Goal: Complete application form: Complete application form

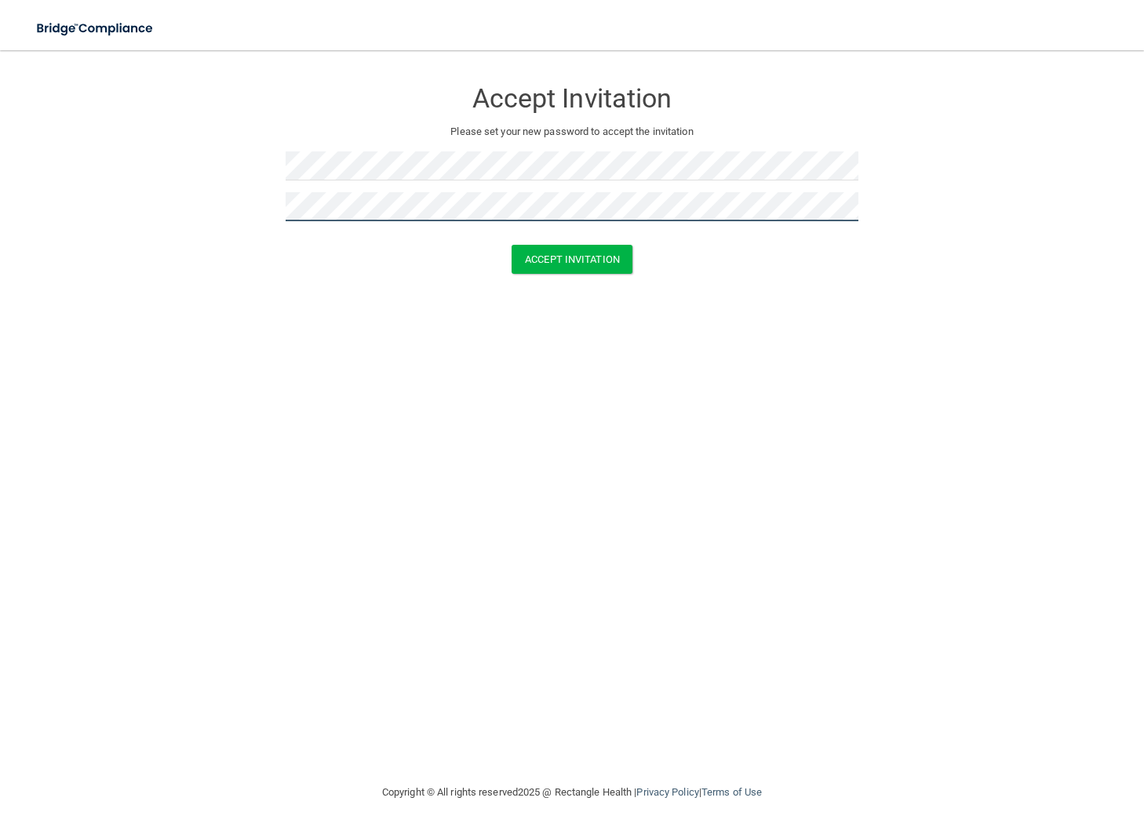
click at [512, 245] on button "Accept Invitation" at bounding box center [572, 259] width 121 height 29
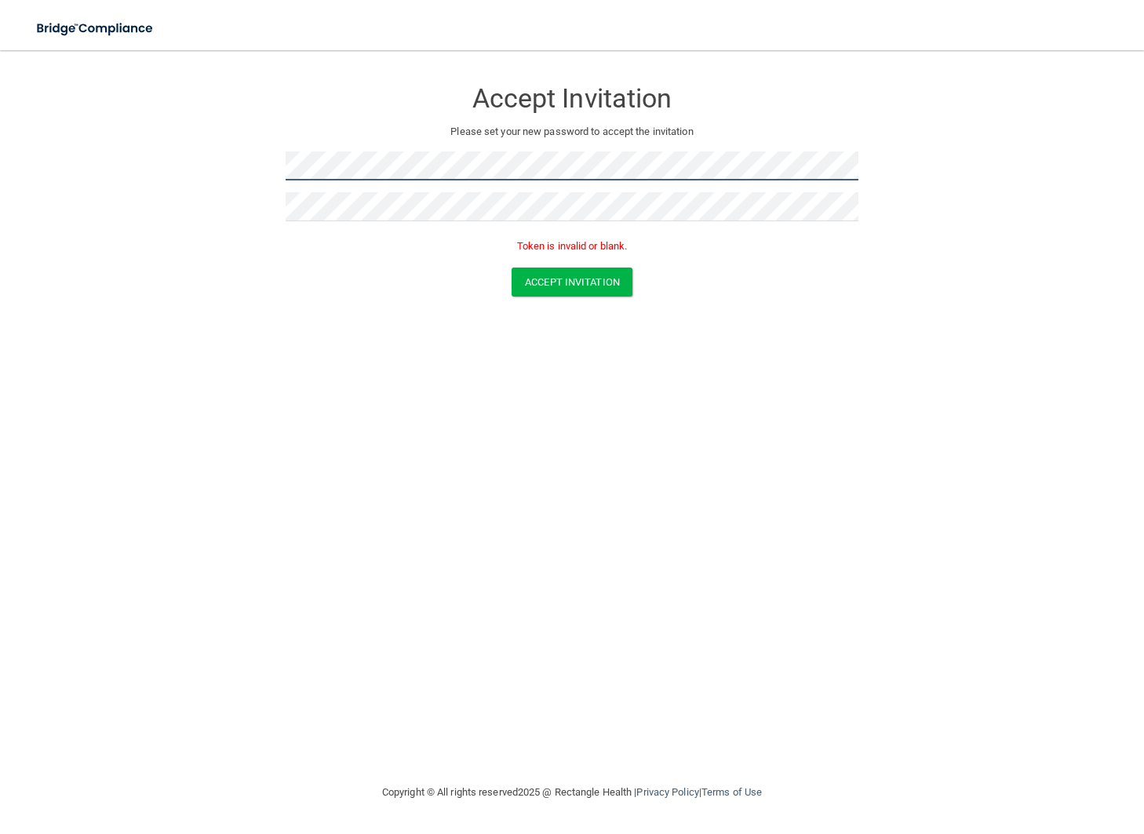
click at [235, 161] on form "Accept Invitation Please set your new password to accept the invitation Token i…" at bounding box center [571, 191] width 1081 height 250
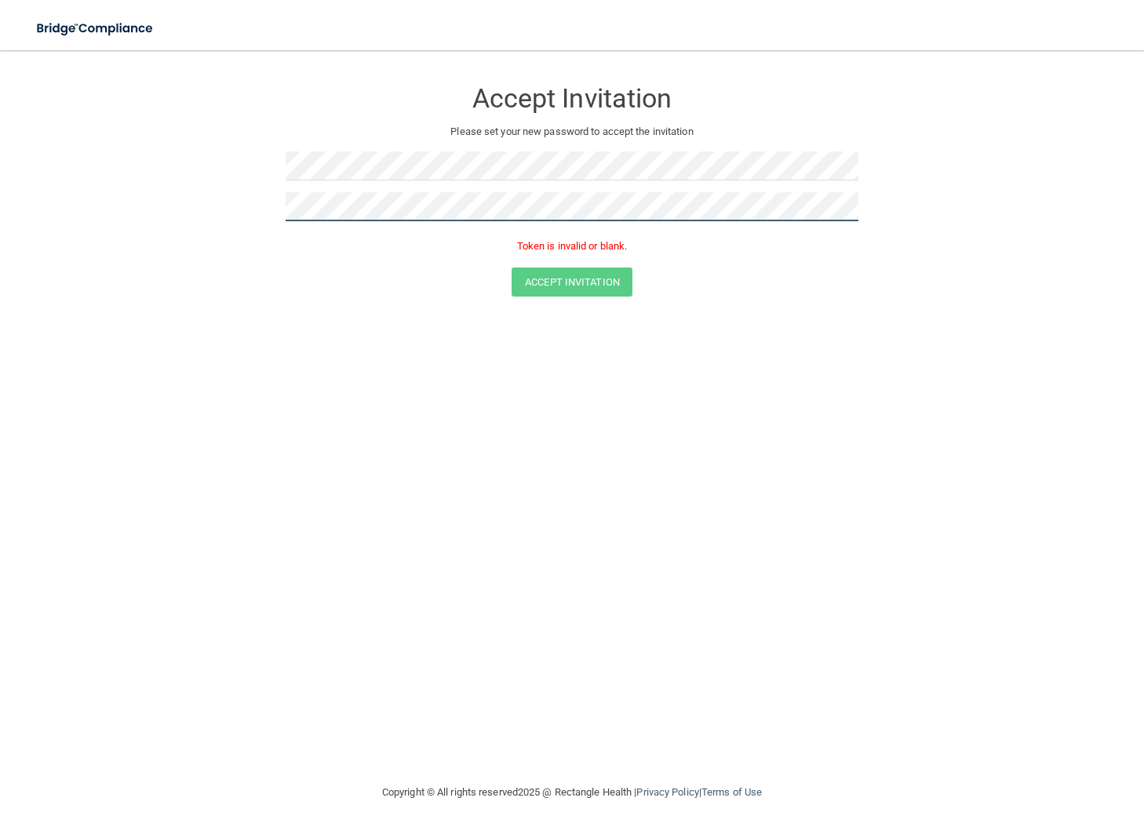
click at [275, 206] on form "Accept Invitation Please set your new password to accept the invitation Token i…" at bounding box center [571, 191] width 1081 height 250
click at [581, 276] on button "Accept Invitation" at bounding box center [572, 282] width 121 height 29
click at [581, 283] on button "Accept Invitation" at bounding box center [572, 282] width 121 height 29
click at [403, 149] on div "Accept Invitation Please set your new password to accept the invitation Token i…" at bounding box center [572, 167] width 573 height 202
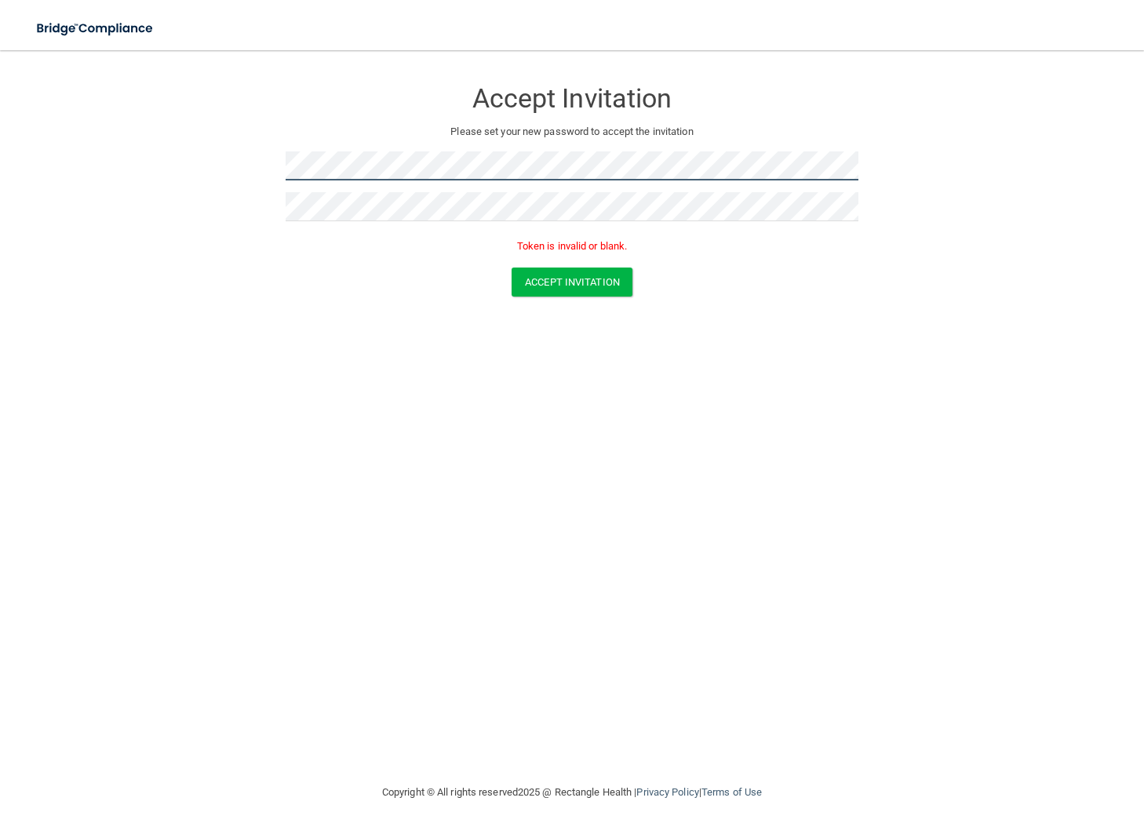
click at [248, 160] on form "Accept Invitation Please set your new password to accept the invitation Token i…" at bounding box center [571, 191] width 1081 height 250
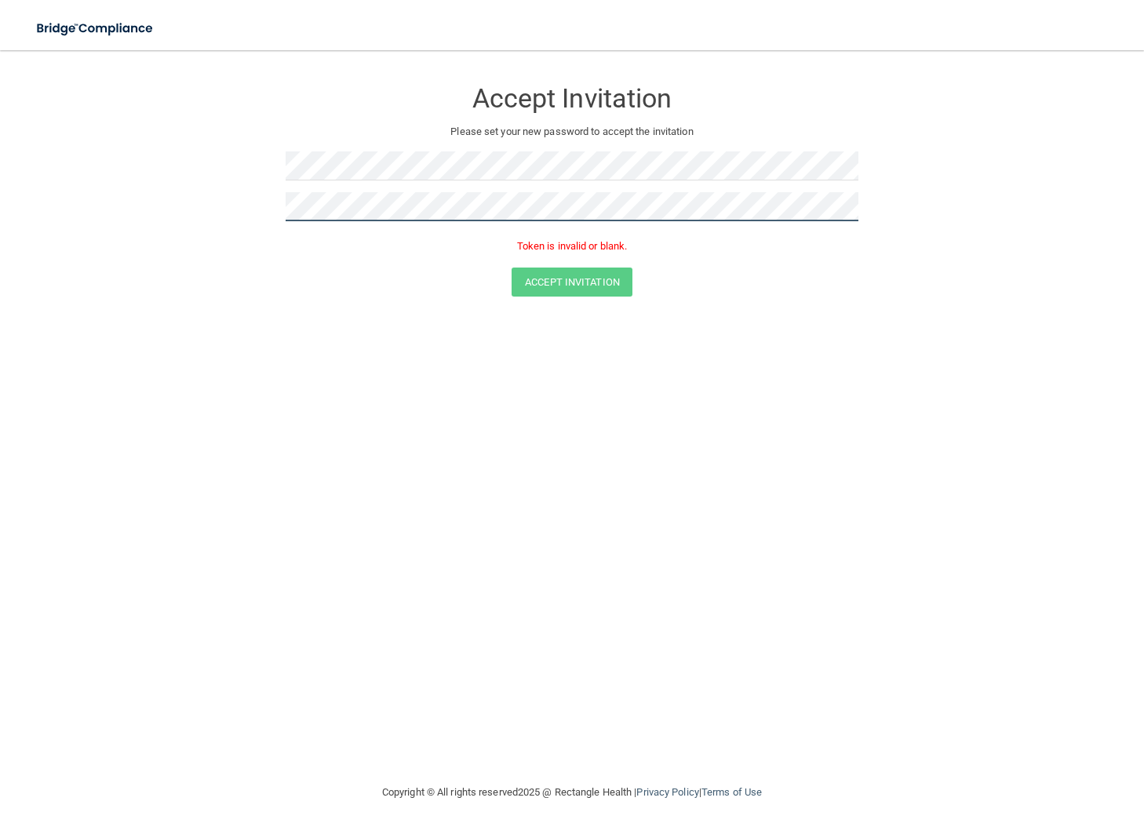
click at [272, 212] on form "Accept Invitation Please set your new password to accept the invitation Token i…" at bounding box center [571, 191] width 1081 height 250
click at [512, 268] on button "Accept Invitation" at bounding box center [572, 282] width 121 height 29
click at [572, 297] on form "Accept Invitation Please set your new password to accept the invitation Token i…" at bounding box center [571, 191] width 1081 height 250
click at [582, 286] on button "Accept Invitation" at bounding box center [572, 282] width 121 height 29
click at [641, 476] on div "Accept Invitation Please set your new password to accept the invitation Token i…" at bounding box center [571, 417] width 1081 height 702
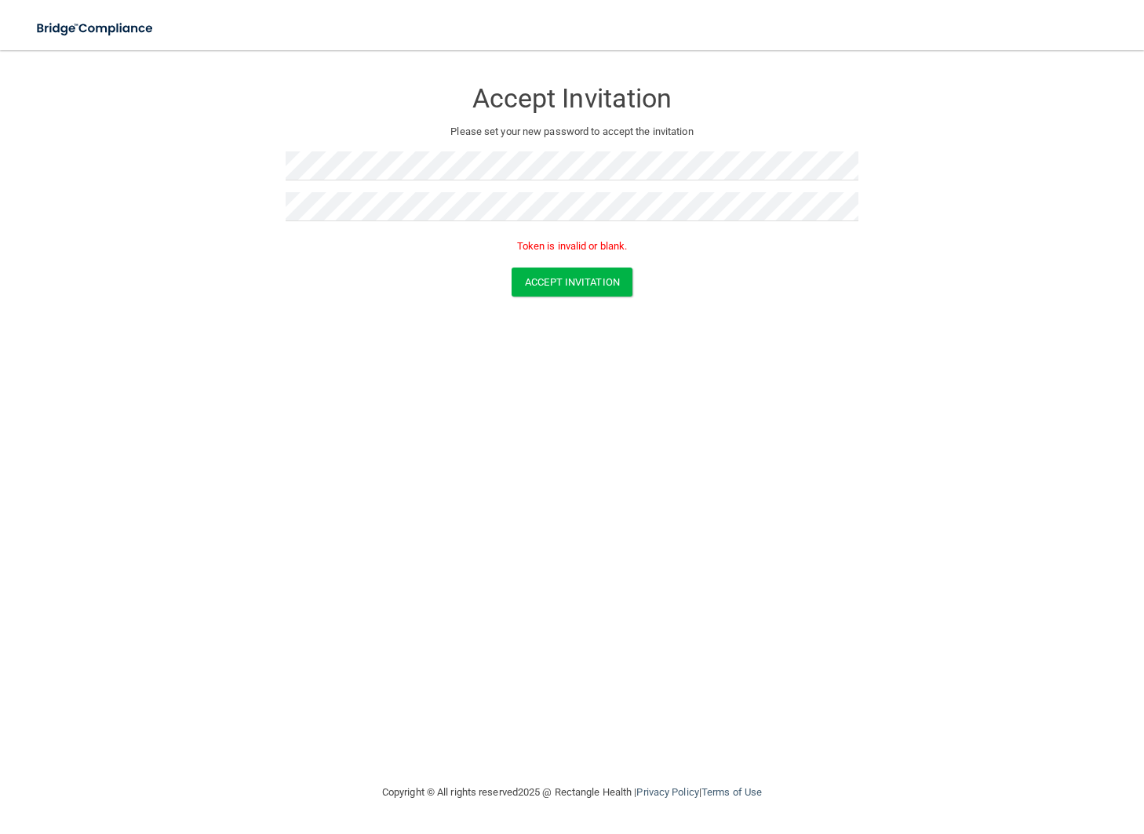
click at [348, 227] on div at bounding box center [572, 212] width 573 height 41
click at [268, 166] on form "Accept Invitation Please set your new password to accept the invitation Token i…" at bounding box center [571, 191] width 1081 height 250
click at [271, 172] on form "Accept Invitation Please set your new password to accept the invitation Token i…" at bounding box center [571, 191] width 1081 height 250
click at [265, 212] on form "Accept Invitation Please set your new password to accept the invitation Token i…" at bounding box center [571, 191] width 1081 height 250
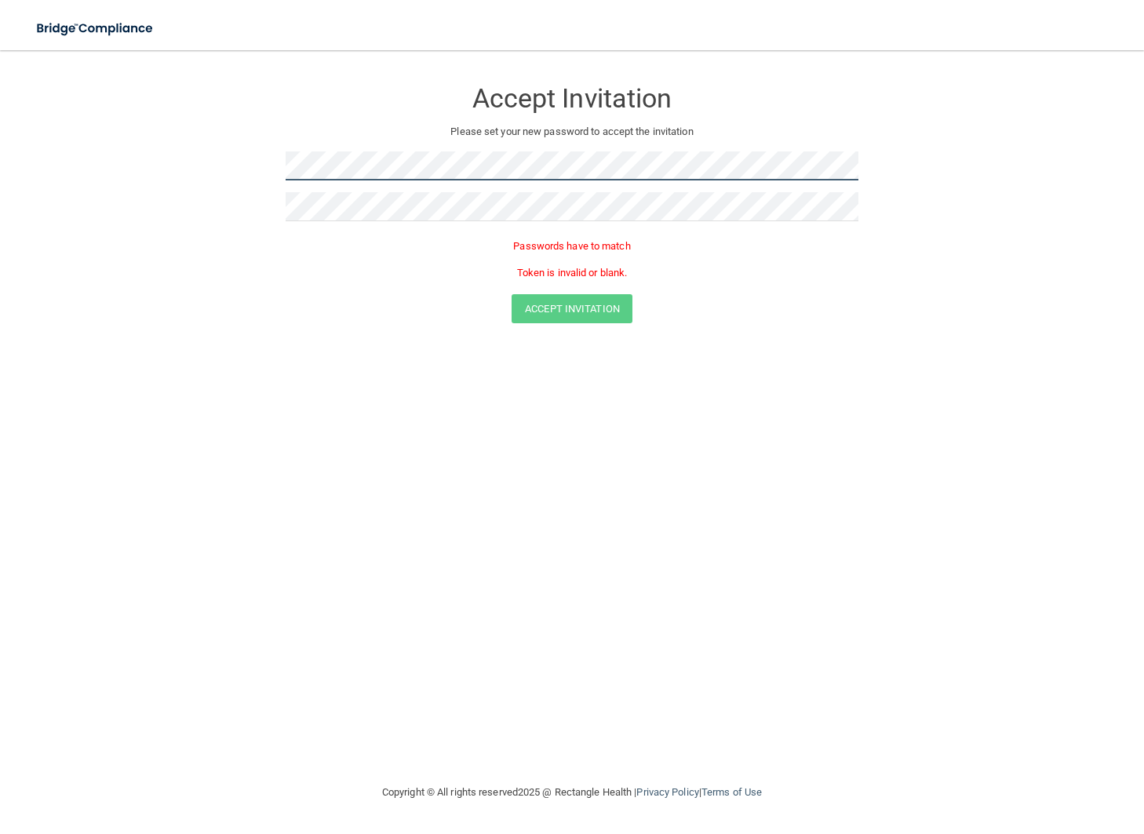
click at [233, 168] on form "Accept Invitation Please set your new password to accept the invitation Passwor…" at bounding box center [571, 204] width 1081 height 276
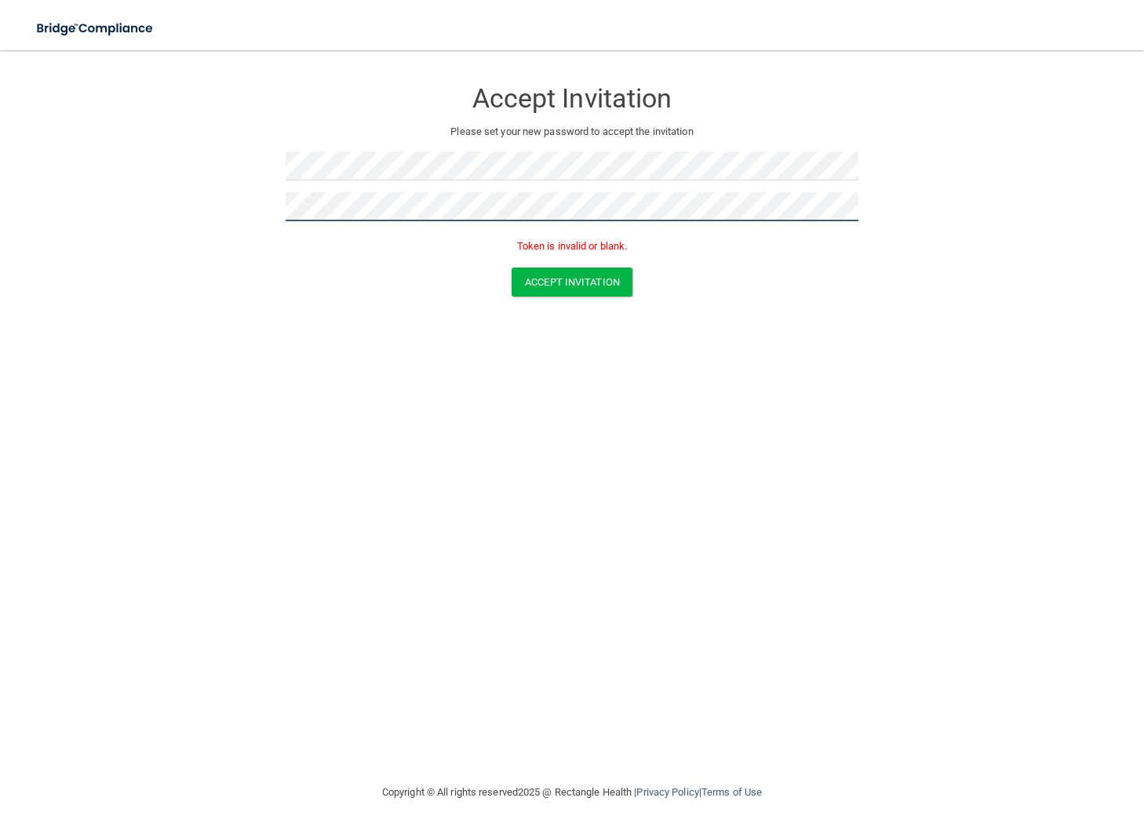
click at [512, 268] on button "Accept Invitation" at bounding box center [572, 282] width 121 height 29
click at [586, 280] on button "Accept Invitation" at bounding box center [572, 282] width 121 height 29
click at [512, 245] on button "Accept Invitation" at bounding box center [572, 259] width 121 height 29
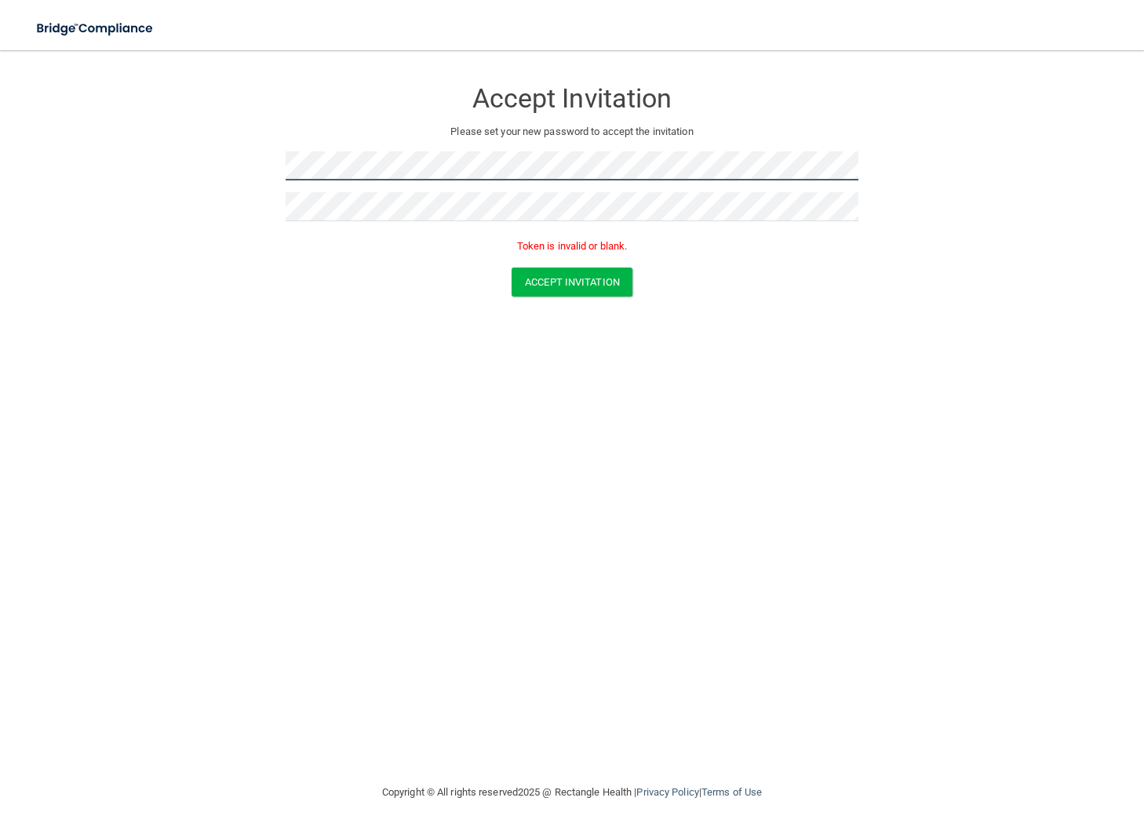
click at [246, 155] on form "Accept Invitation Please set your new password to accept the invitation Token i…" at bounding box center [571, 191] width 1081 height 250
click at [459, 170] on form "Accept Invitation Please set your new password to accept the invitation Token i…" at bounding box center [571, 191] width 1081 height 250
drag, startPoint x: 246, startPoint y: 155, endPoint x: 261, endPoint y: 166, distance: 18.1
click at [261, 166] on form "Accept Invitation Please set your new password to accept the invitation Token i…" at bounding box center [571, 191] width 1081 height 250
click at [512, 268] on button "Accept Invitation" at bounding box center [572, 282] width 121 height 29
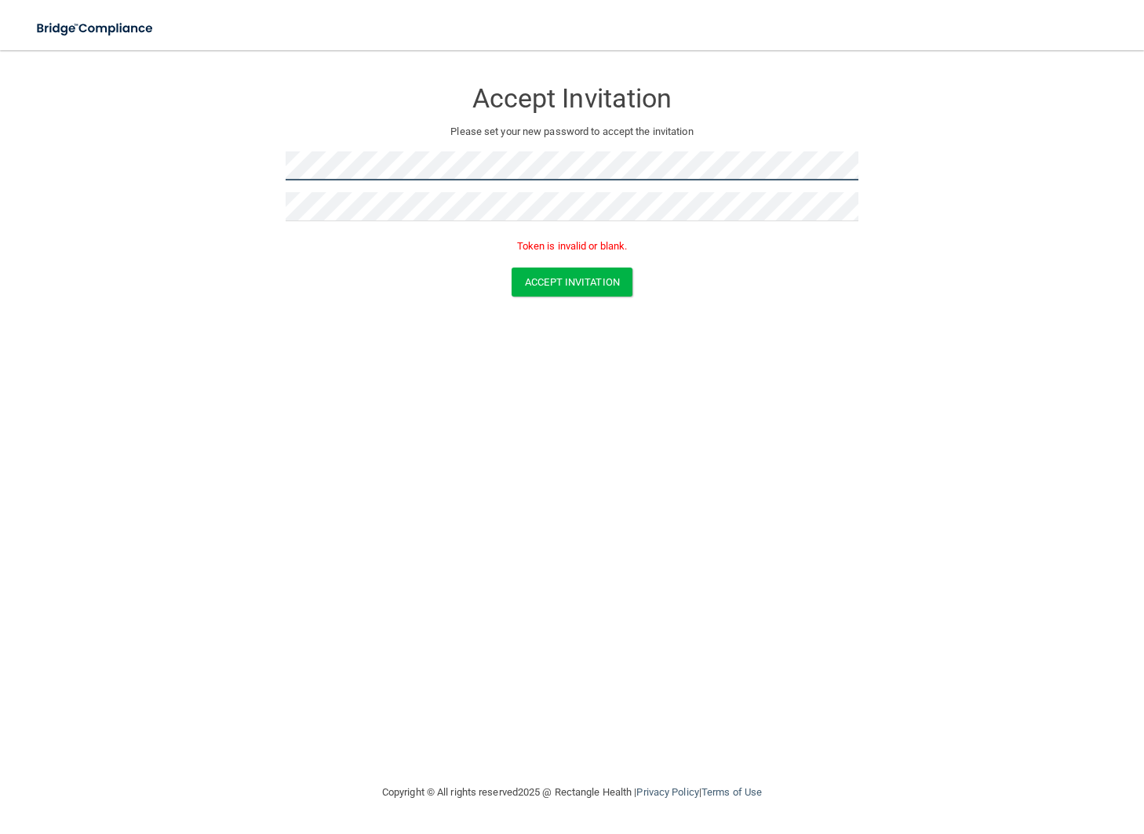
click at [512, 268] on button "Accept Invitation" at bounding box center [572, 282] width 121 height 29
click at [264, 162] on form "Accept Invitation Please set your new password to accept the invitation Token i…" at bounding box center [571, 191] width 1081 height 250
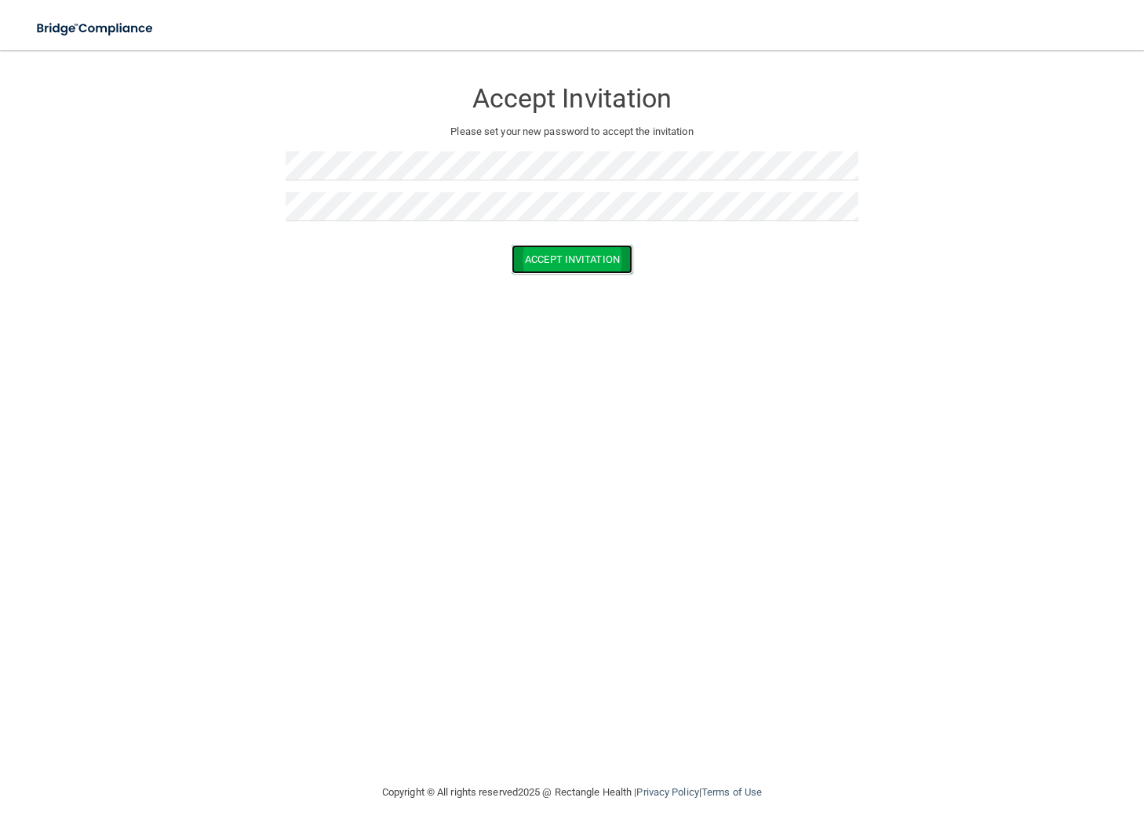
click at [594, 264] on button "Accept Invitation" at bounding box center [572, 259] width 121 height 29
click at [887, 592] on div "Accept Invitation Please set your new password to accept the invitation Token i…" at bounding box center [571, 417] width 1081 height 702
click at [340, 355] on div "Accept Invitation Please set your new password to accept the invitation Token i…" at bounding box center [571, 417] width 1081 height 702
click at [217, 148] on form "Accept Invitation Please set your new password to accept the invitation Token i…" at bounding box center [571, 191] width 1081 height 250
click at [563, 285] on button "Accept Invitation" at bounding box center [572, 282] width 121 height 29
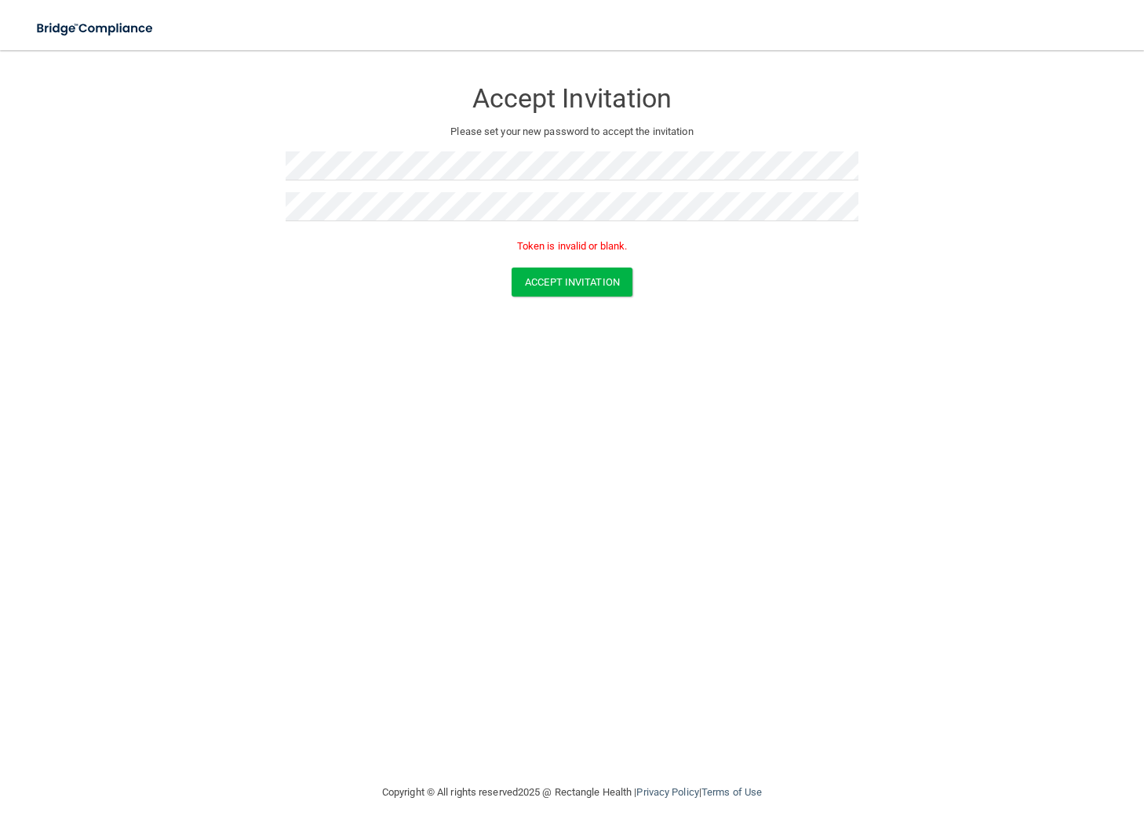
click at [676, 388] on div "Accept Invitation Please set your new password to accept the invitation Token i…" at bounding box center [571, 417] width 1081 height 702
